Goal: Navigation & Orientation: Go to known website

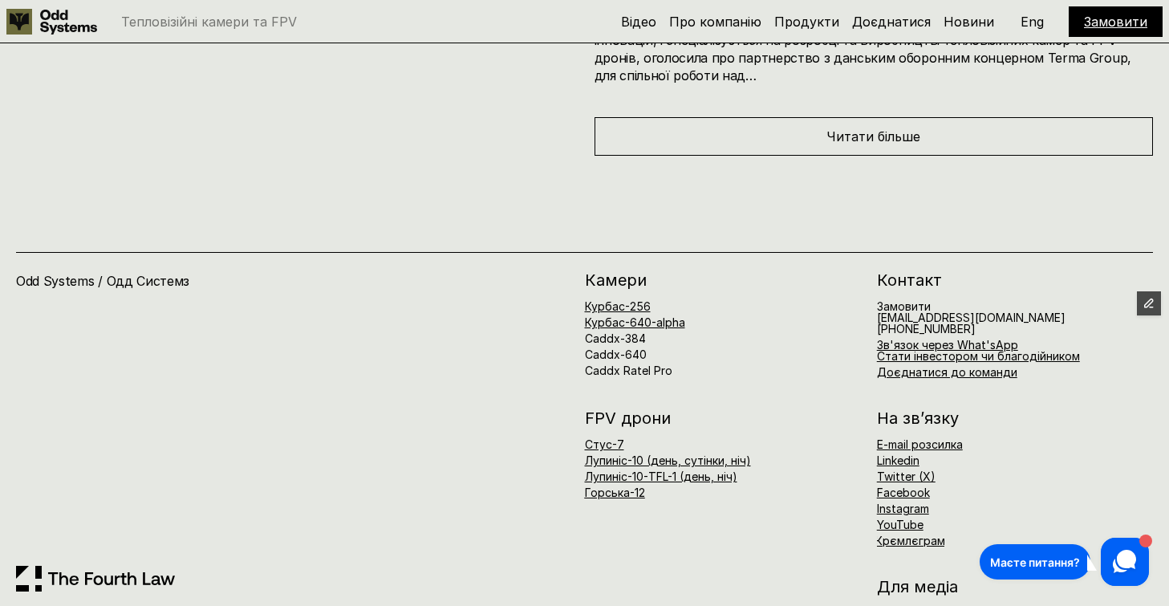
scroll to position [7394, 0]
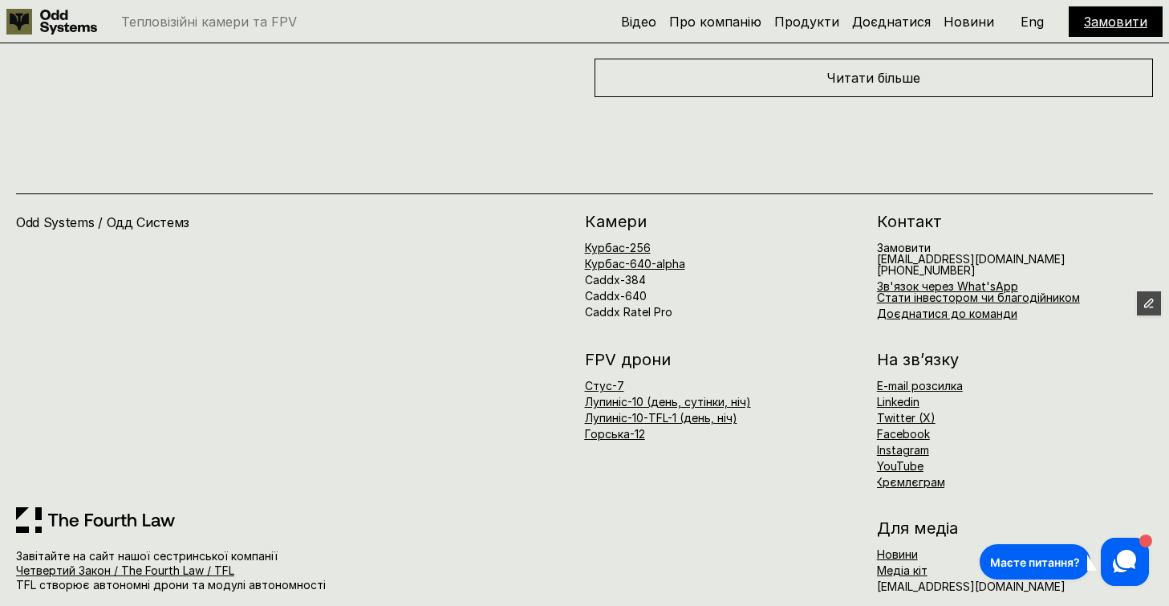
click at [1031, 25] on p "Eng" at bounding box center [1031, 21] width 23 height 13
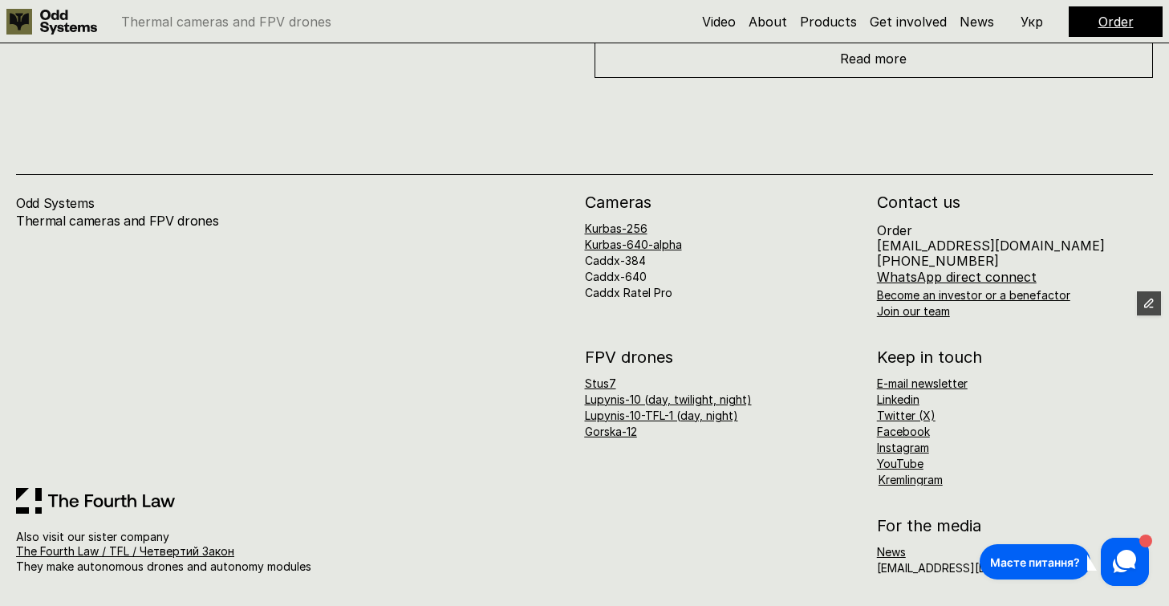
scroll to position [7369, 0]
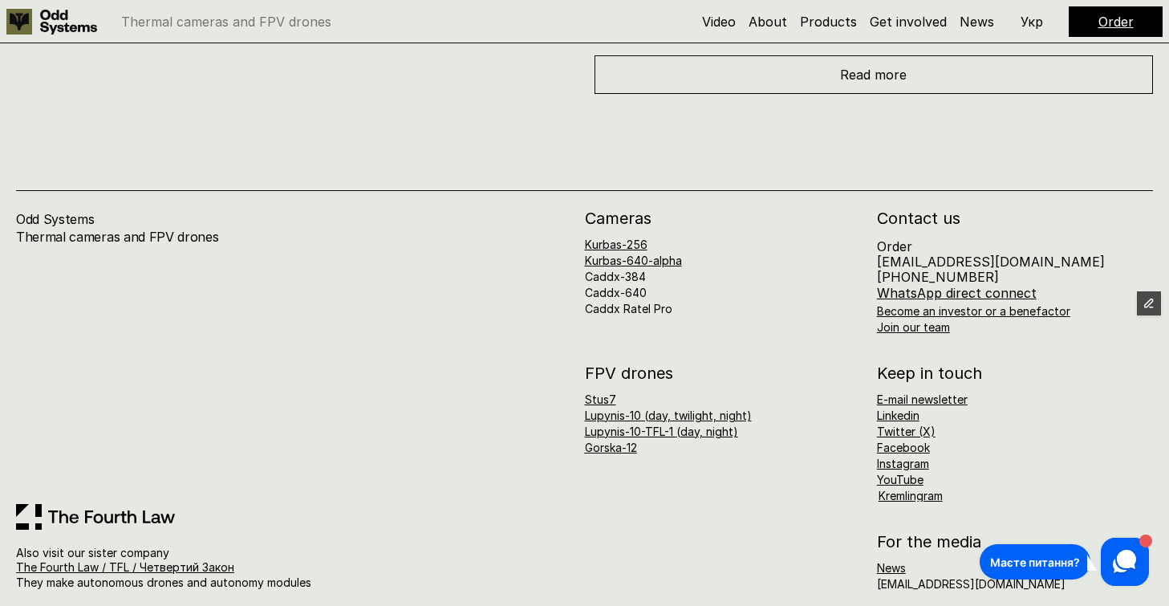
click at [1039, 21] on p "Укр" at bounding box center [1031, 21] width 22 height 13
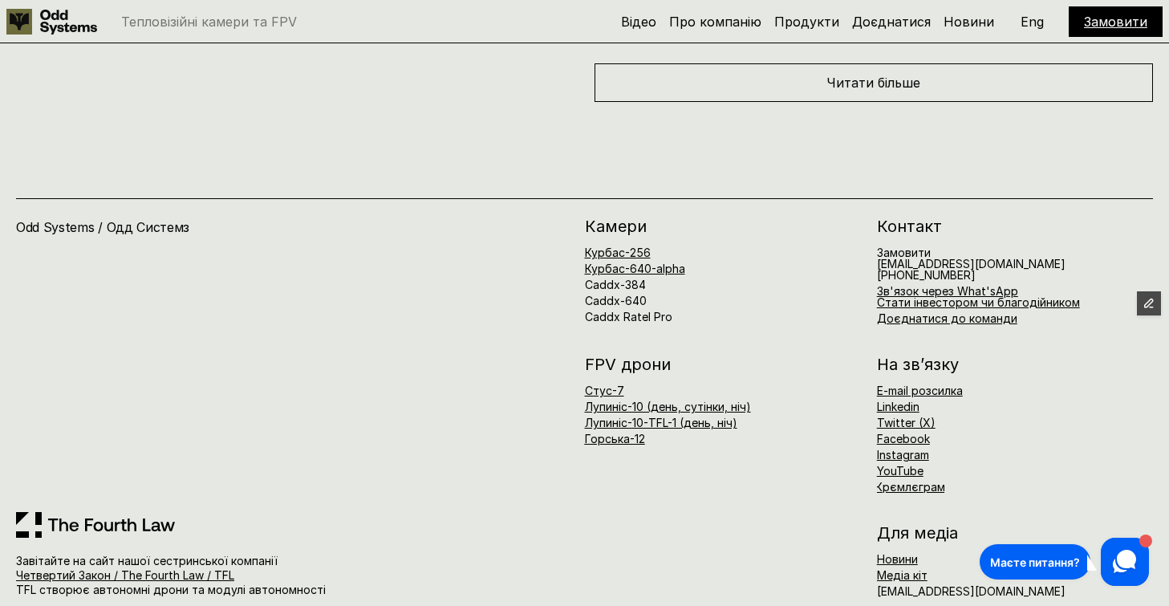
scroll to position [7394, 0]
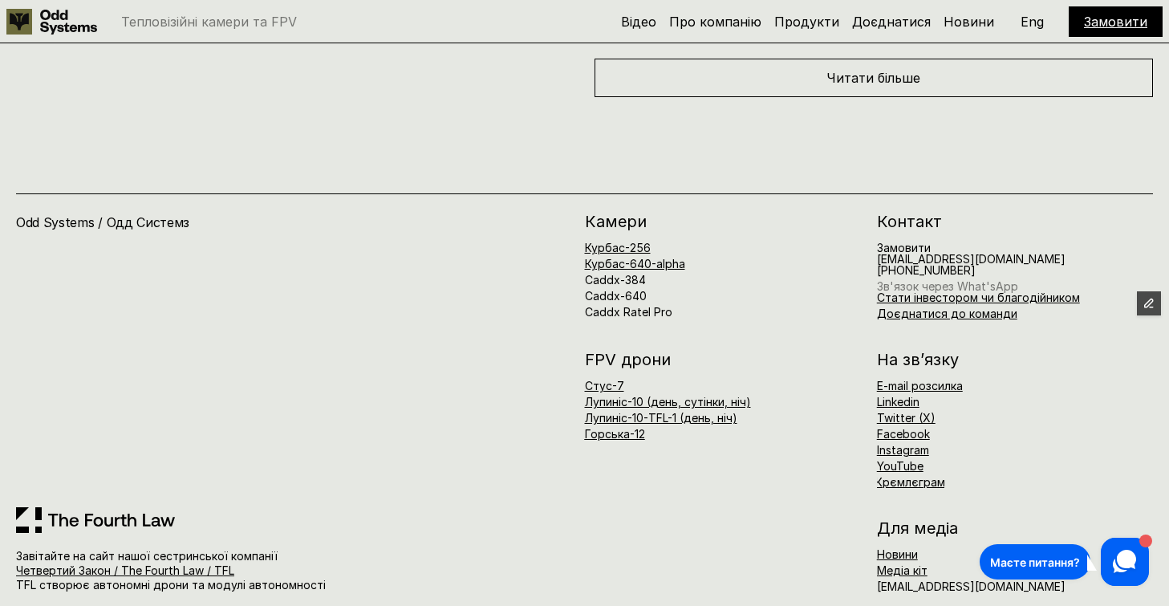
click at [944, 279] on link "Зв'язок через What'sApp" at bounding box center [947, 286] width 141 height 14
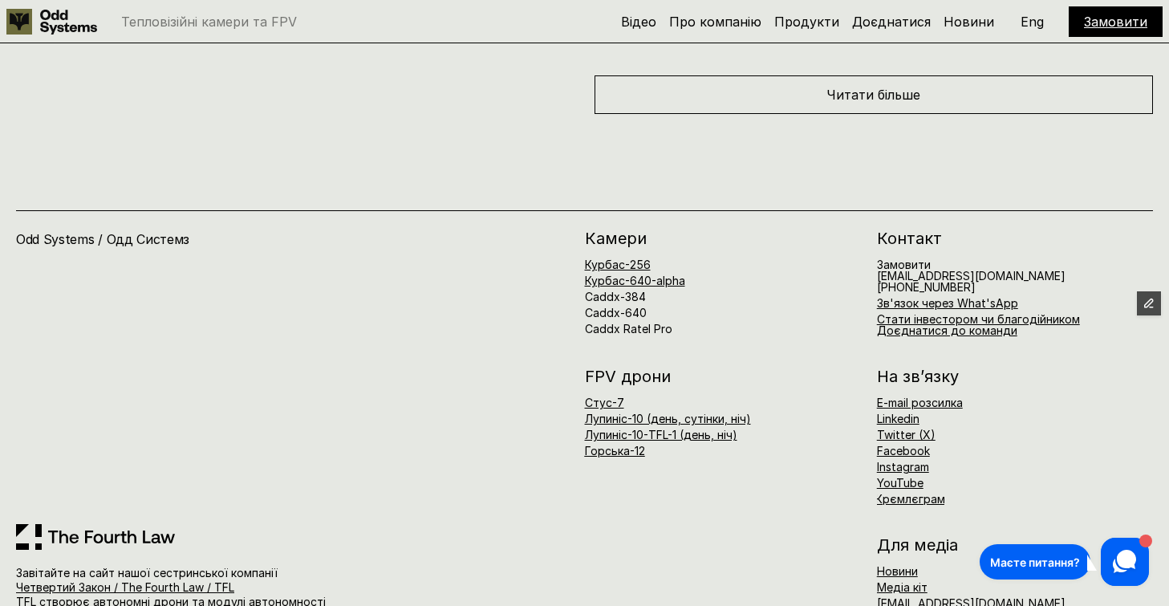
scroll to position [7394, 0]
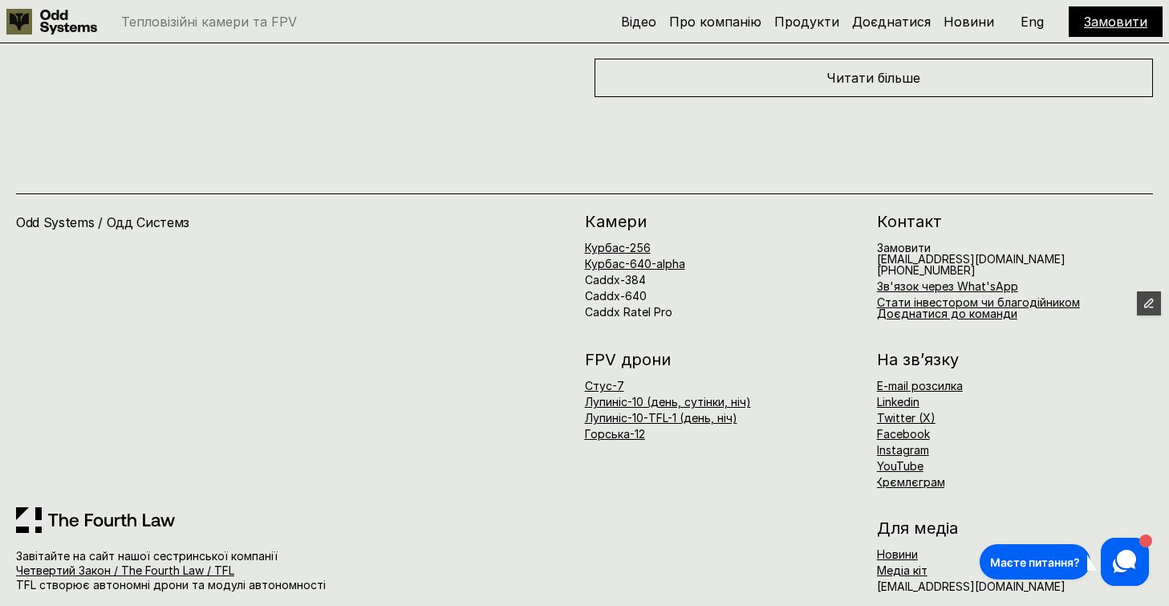
click at [1036, 26] on p "Eng" at bounding box center [1031, 21] width 23 height 13
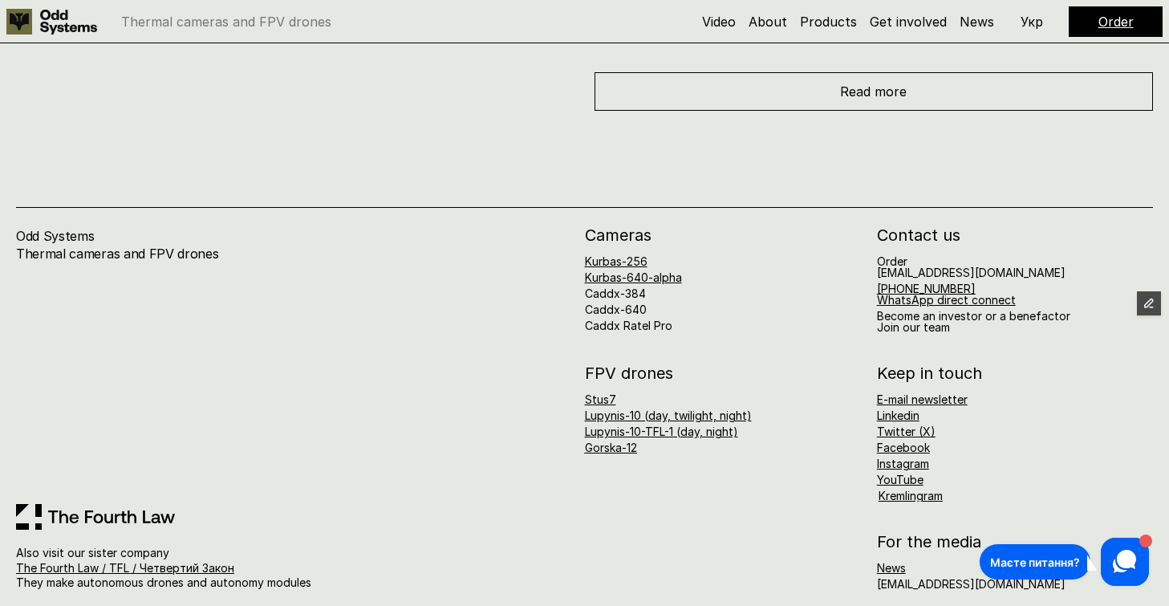
click at [1024, 22] on p "Укр" at bounding box center [1031, 21] width 22 height 13
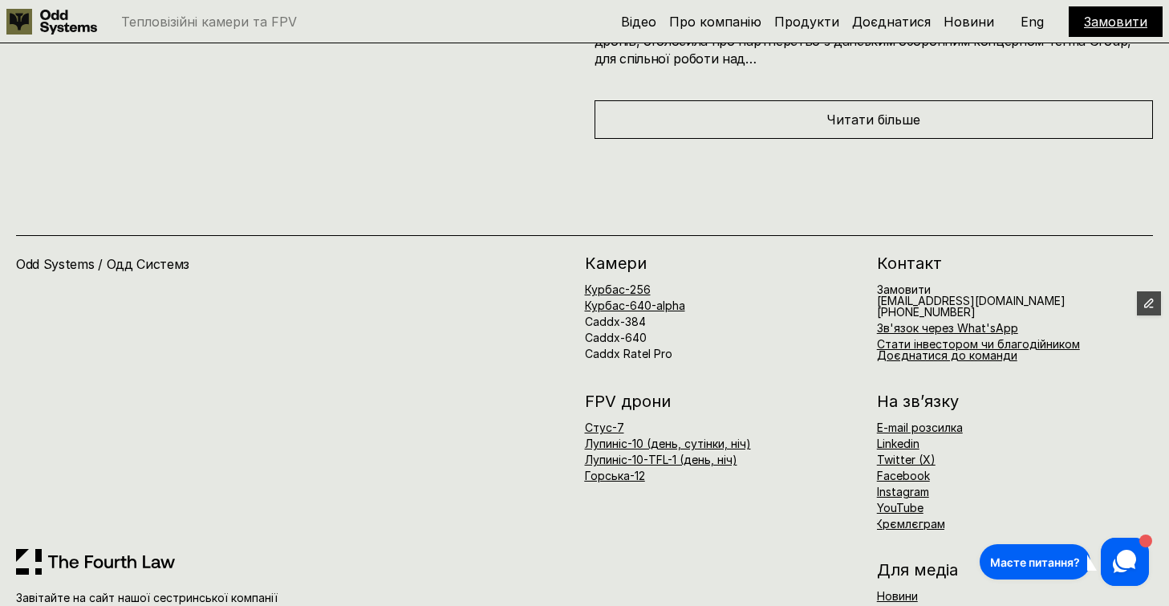
click at [1024, 22] on p "Eng" at bounding box center [1031, 21] width 23 height 13
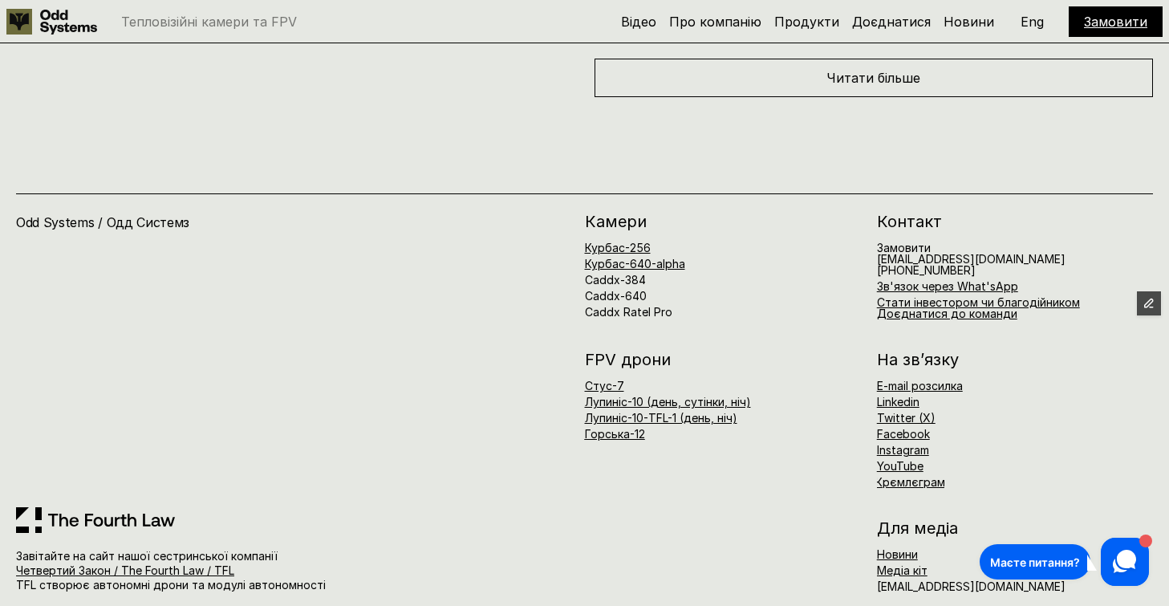
scroll to position [7394, 0]
